Goal: Task Accomplishment & Management: Complete application form

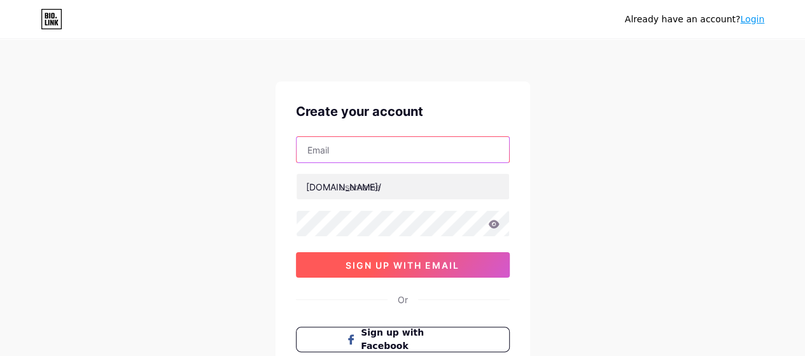
type input "[EMAIL_ADDRESS][DOMAIN_NAME]"
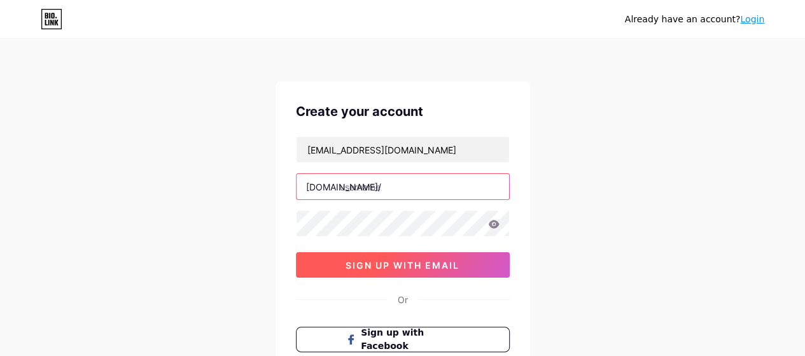
type input "goldankauf4u"
click at [435, 265] on span "sign up with email" at bounding box center [402, 264] width 114 height 11
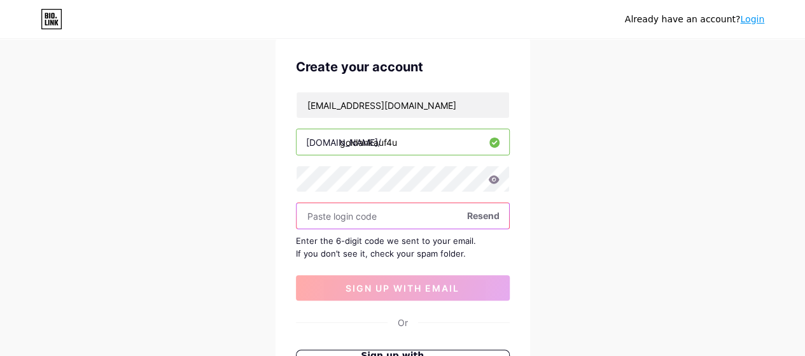
scroll to position [64, 0]
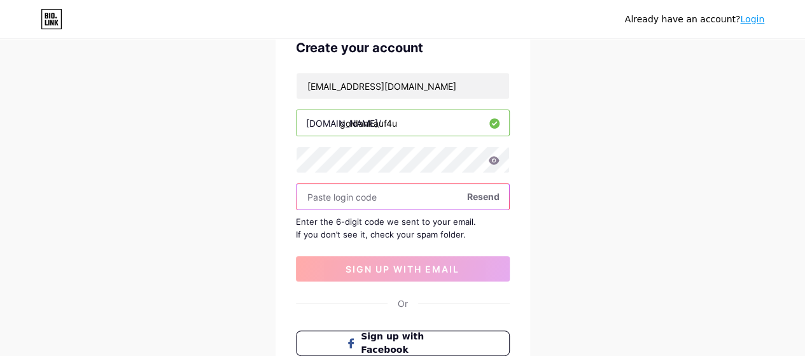
click at [474, 203] on input "text" at bounding box center [402, 196] width 212 height 25
click at [481, 196] on span "Resend" at bounding box center [483, 196] width 32 height 13
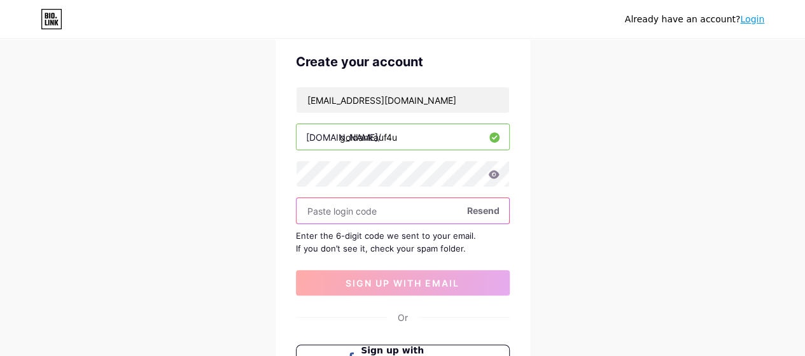
scroll to position [69, 0]
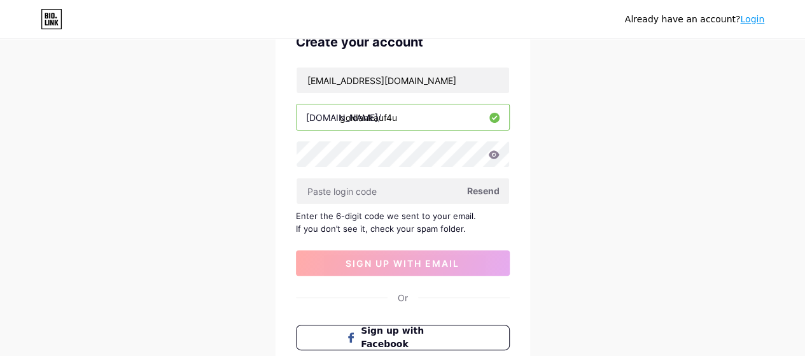
click at [488, 189] on span "Resend" at bounding box center [483, 190] width 32 height 13
click at [490, 189] on span "Resend" at bounding box center [483, 190] width 32 height 13
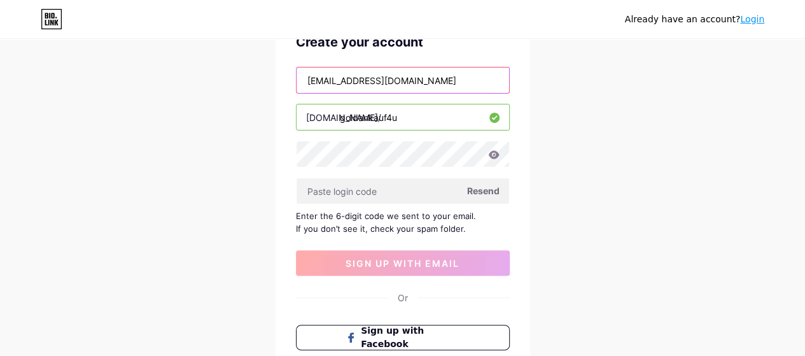
drag, startPoint x: 441, startPoint y: 78, endPoint x: 219, endPoint y: 67, distance: 222.3
click at [219, 67] on div "Already have an account? Login Create your account [EMAIL_ADDRESS][DOMAIN_NAME]…" at bounding box center [402, 208] width 805 height 554
paste input "1@gmail"
type input "[EMAIL_ADDRESS][DOMAIN_NAME]"
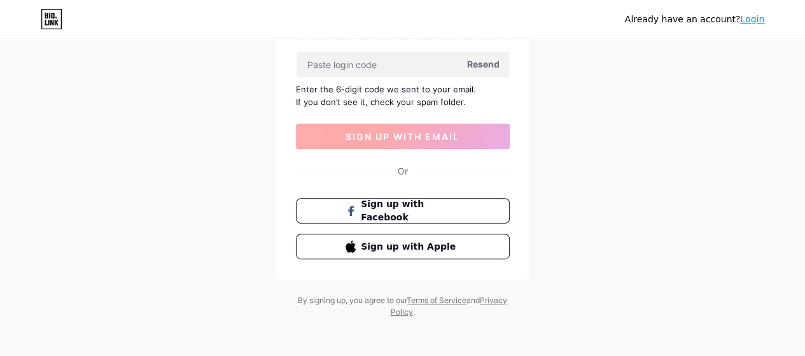
scroll to position [197, 0]
